Goal: Communication & Community: Answer question/provide support

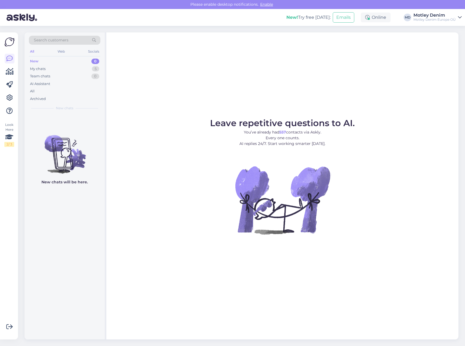
click at [48, 39] on span "Search customers" at bounding box center [51, 40] width 35 height 6
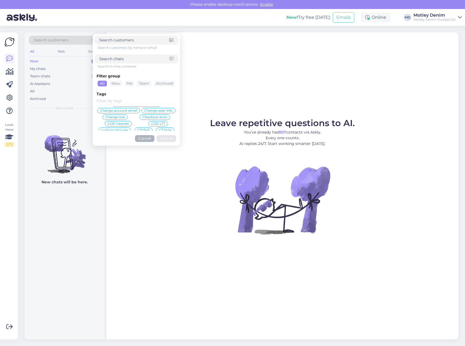
scroll to position [136, 0]
click at [114, 100] on input at bounding box center [137, 101] width 80 height 6
type input "product"
click at [130, 113] on span "Product specialist" at bounding box center [115, 114] width 29 height 3
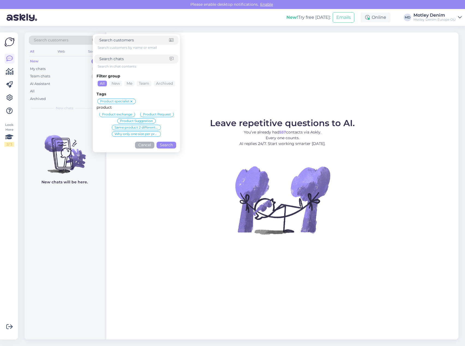
scroll to position [28, 0]
click at [164, 145] on button "Search" at bounding box center [166, 145] width 20 height 7
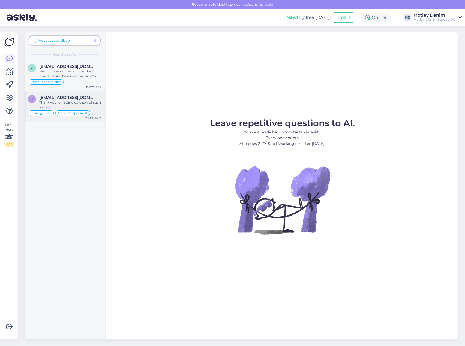
click at [70, 104] on div "Thank you for letting us know of such issue." at bounding box center [70, 105] width 62 height 10
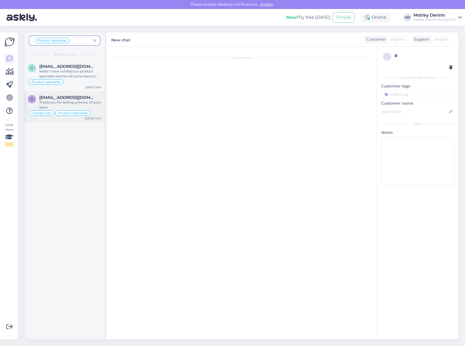
scroll to position [555, 0]
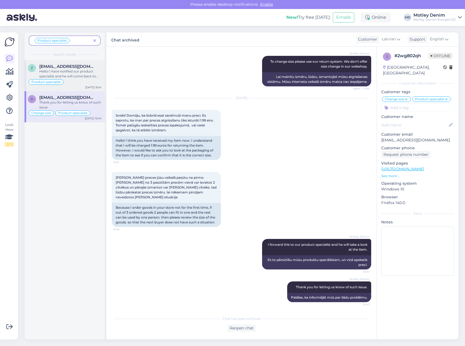
click at [57, 69] on div "Hello! I have notified our product specialist and he will come back to you with…" at bounding box center [70, 74] width 62 height 10
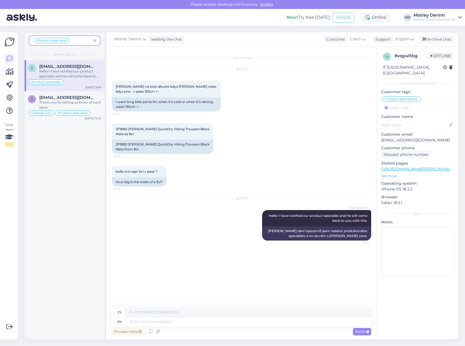
scroll to position [0, 0]
click at [132, 143] on div "JP1880 [PERSON_NAME] QuickDry Hiking Trousers Black Mate from 8xl" at bounding box center [162, 147] width 101 height 14
copy div "JP1880 [PERSON_NAME] QuickDry Hiking Trousers Black"
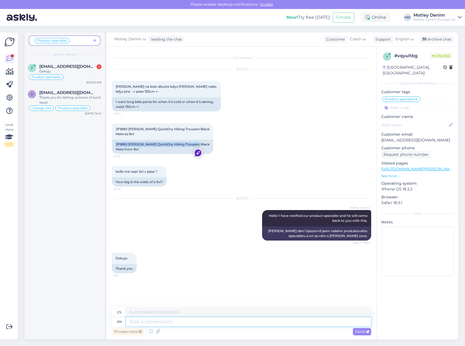
click at [134, 322] on textarea at bounding box center [248, 321] width 245 height 9
type textarea "From"
type textarea "Z"
type textarea "F"
type textarea "Hey,"
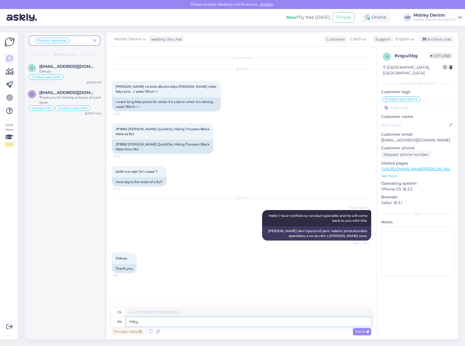
type textarea "Hej,"
type textarea "Hey, one"
type textarea "Hej, jeden"
type textarea "Hey, one end"
type textarea "Hej, jeden konec"
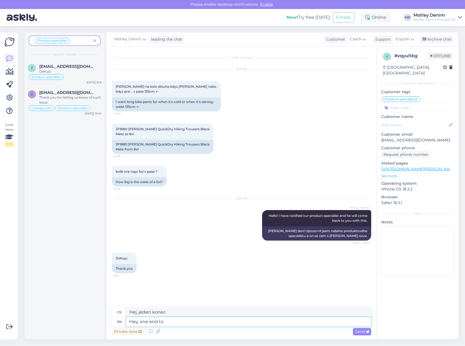
type textarea "Hey, one end to t"
type textarea "Hej, jeden konec k"
type textarea "Hey, one end to the other"
type textarea "Hej, z jednoho konce na druhý"
type textarea "Hey, one end to the other its 63"
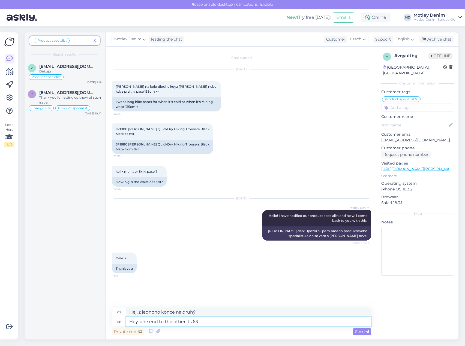
type textarea "Hej, z jednoho konce na druhý je to 63"
type textarea "Hey, one end to the other its 63 CM"
type textarea "Hej, z jednoho konce na druhý je to 63 cm"
type textarea "Hey, one end to the other its 63 CM and"
type textarea "Hej, z jednoho konce na druhý je to 63 cm a"
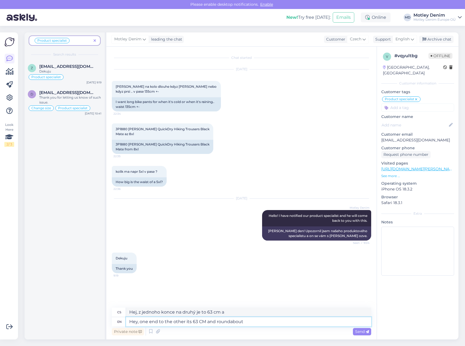
type textarea "Hey, one end to the other its 63 CM and roundabout"
type textarea "Hej, z jednoho konce na druhý je to 63 cm a kruhový objezd"
type textarea "Hey, one end to the other its 63 CM and roundabout is"
type textarea "Hej, z jednoho konce na druhý je to 63 cm a kruhový objezd je"
type textarea "Hey, one end to the other its 63 CM and roundabout is 130"
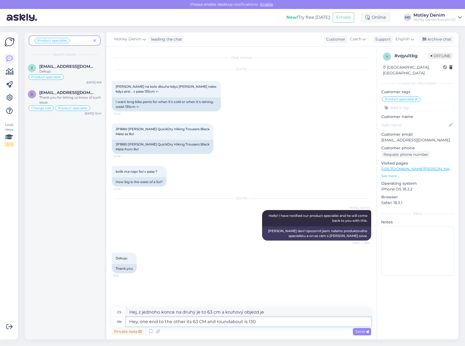
type textarea "Hej, z jednoho konce na druhý je to 63 cm a kruhový objezd je 130"
type textarea "Hey, one end to the other its 63 CM and roundabout is 130 cm"
type textarea "Hej, z jednoho konce na druhý je to 63 cm a kruhový objezd je 130 cm."
click at [254, 322] on textarea "Hey, one end to the other its 63 CM and roundabout is 130 cm" at bounding box center [248, 321] width 245 height 9
type textarea "Hey, one end to the other its 63 CM and roundabout is 13 cm"
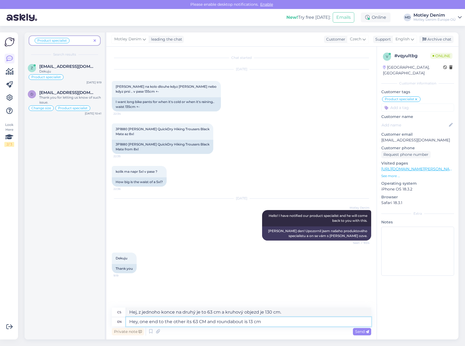
type textarea "Hej, z jednoho konce na druhý je to 63 cm a kruhový objezd je 13 cm."
type textarea "Hey, one end to the other its 63 CM and roundabout is 130 cm"
type textarea "Hej, z jednoho konce na druhý je to 63 cm a kruhový objezd je 130 cm."
click at [275, 324] on textarea "Hey, one end to the other its 63 CM and roundabout is 130 cm" at bounding box center [248, 321] width 245 height 9
click at [363, 333] on span "Send" at bounding box center [362, 331] width 14 height 5
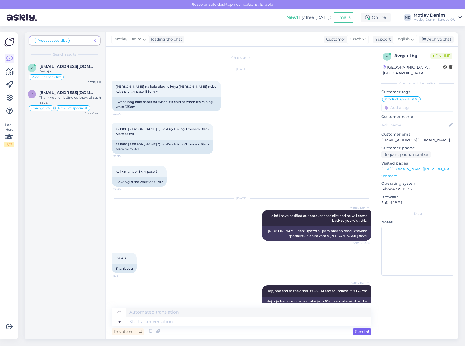
scroll to position [19, 0]
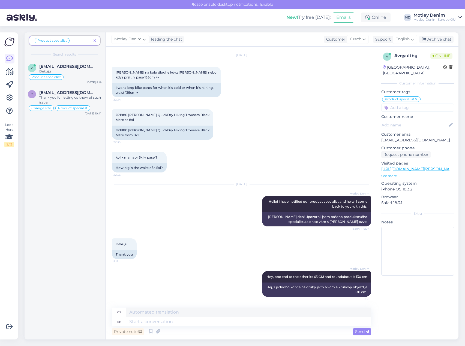
click at [268, 4] on span "Enable" at bounding box center [266, 4] width 16 height 5
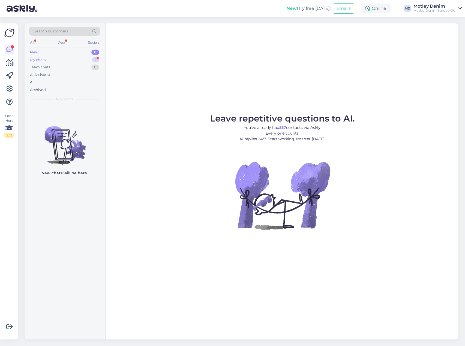
click at [74, 60] on div "My chats 2" at bounding box center [64, 60] width 71 height 8
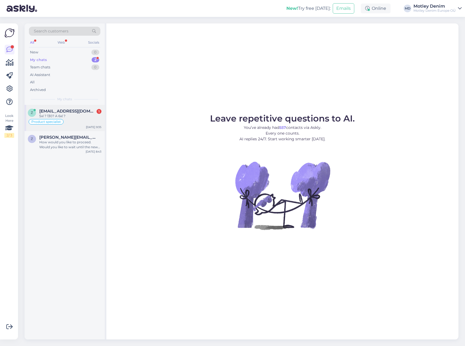
click at [79, 114] on div "5xl ? 130? A 6xl ?" at bounding box center [70, 116] width 62 height 5
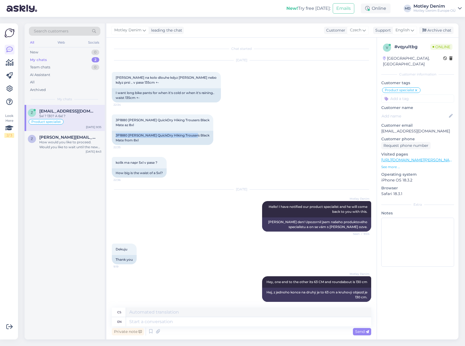
drag, startPoint x: 116, startPoint y: 134, endPoint x: 200, endPoint y: 137, distance: 84.0
click at [200, 137] on div "JP1880 [PERSON_NAME] QuickDry Hiking Trousers Black Mate az 8xl 22:35 JP1880 [P…" at bounding box center [241, 129] width 259 height 43
copy div "JP1880 [PERSON_NAME] QuickDry Hiking Trousers Black"
